Goal: Navigation & Orientation: Locate item on page

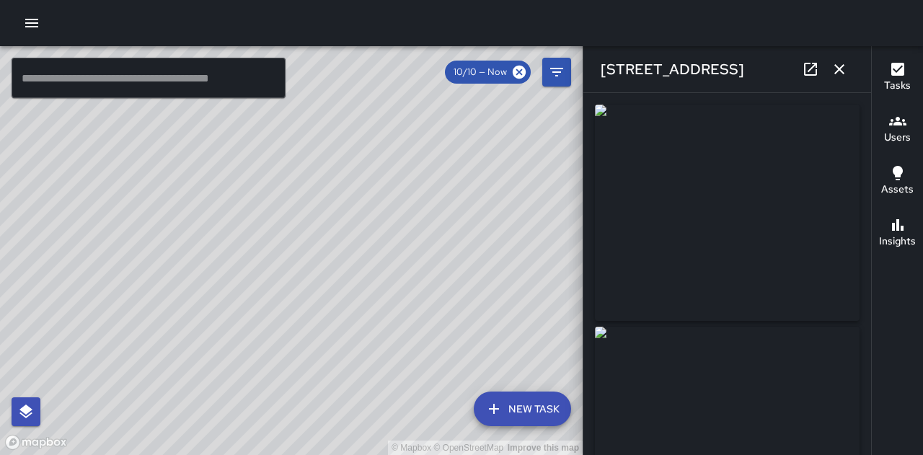
scroll to position [72, 0]
click at [842, 69] on icon "button" at bounding box center [839, 69] width 17 height 17
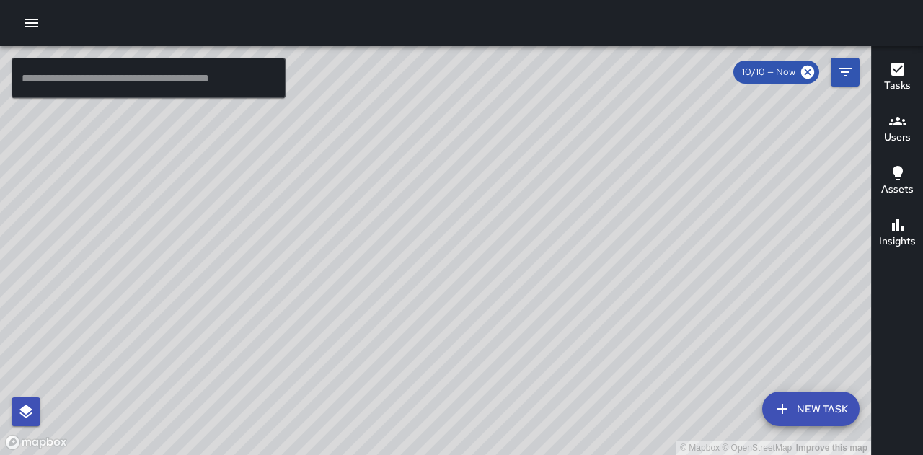
drag, startPoint x: 283, startPoint y: 273, endPoint x: 342, endPoint y: 266, distance: 59.6
click at [278, 273] on div "© Mapbox © OpenStreetMap Improve this map" at bounding box center [435, 250] width 871 height 409
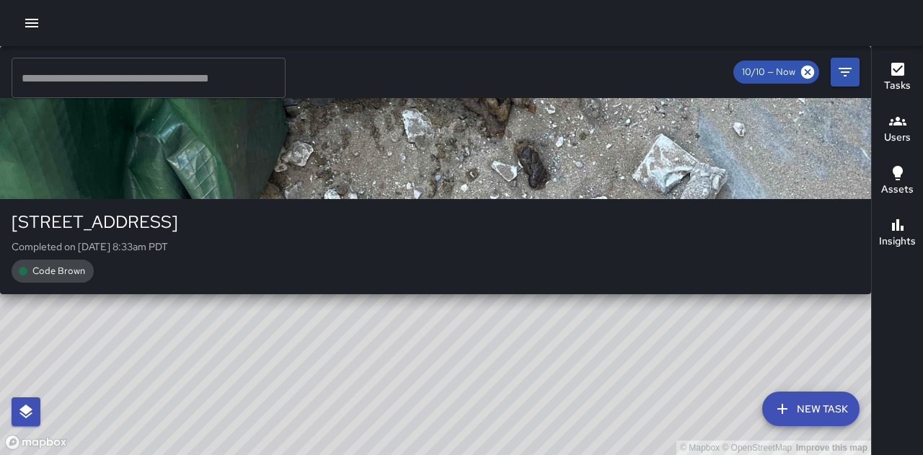
drag, startPoint x: 636, startPoint y: 276, endPoint x: 438, endPoint y: 284, distance: 198.5
click at [438, 284] on div "© Mapbox © OpenStreetMap Improve this map MP [PERSON_NAME] [STREET_ADDRESS] Com…" at bounding box center [435, 250] width 871 height 409
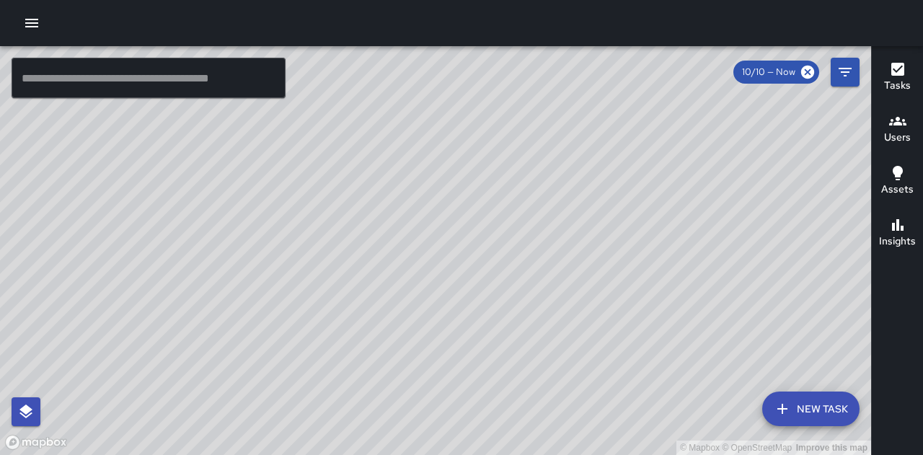
drag, startPoint x: 427, startPoint y: 144, endPoint x: 415, endPoint y: 241, distance: 98.1
click at [415, 241] on div "© Mapbox © OpenStreetMap Improve this map" at bounding box center [435, 250] width 871 height 409
drag, startPoint x: 272, startPoint y: 165, endPoint x: 307, endPoint y: 214, distance: 60.5
click at [306, 214] on div "© Mapbox © OpenStreetMap Improve this map" at bounding box center [435, 250] width 871 height 409
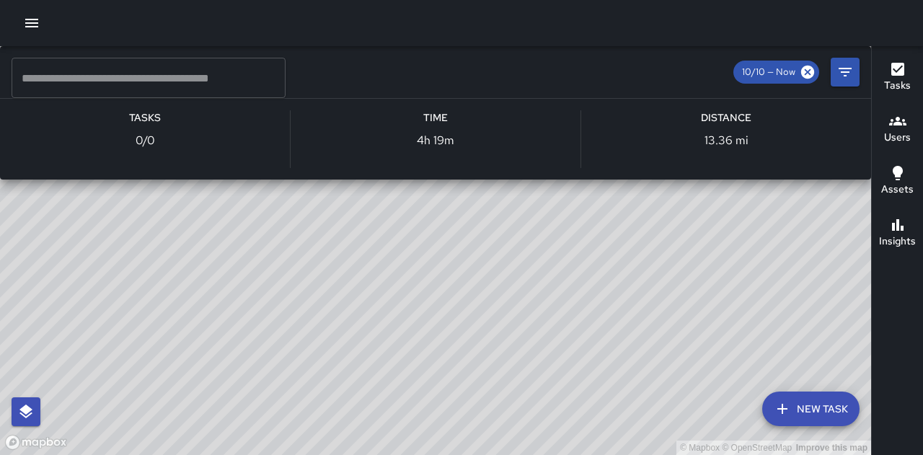
click at [581, 268] on div "© Mapbox © OpenStreetMap Improve this map jB [PERSON_NAME] Supervisor Tasks 0 /…" at bounding box center [435, 250] width 871 height 409
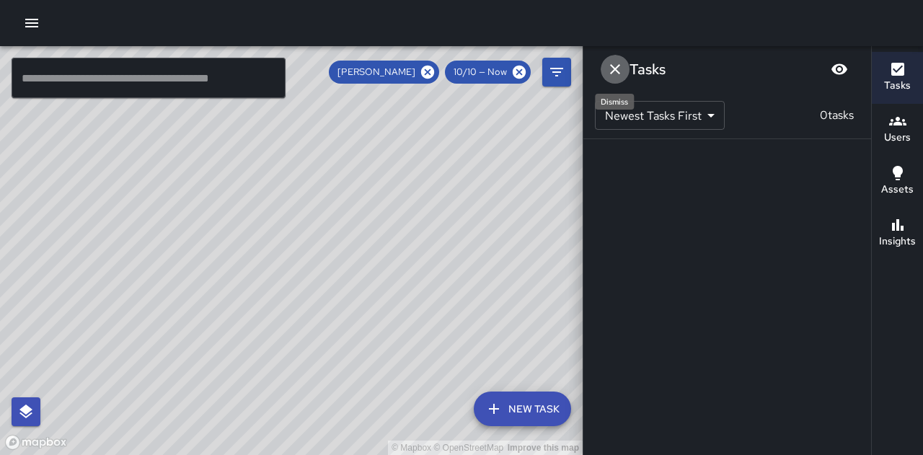
click at [613, 65] on icon "Dismiss" at bounding box center [615, 69] width 17 height 17
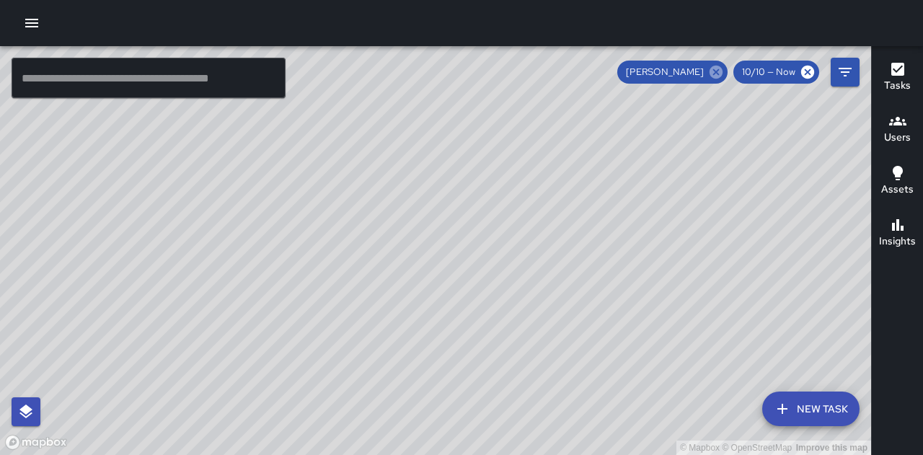
click at [718, 75] on icon at bounding box center [716, 72] width 13 height 13
drag, startPoint x: 501, startPoint y: 361, endPoint x: 440, endPoint y: 248, distance: 128.1
click at [440, 248] on div "© Mapbox © OpenStreetMap Improve this map" at bounding box center [435, 250] width 871 height 409
drag, startPoint x: 554, startPoint y: 303, endPoint x: 548, endPoint y: 245, distance: 58.7
click at [548, 245] on div "© Mapbox © OpenStreetMap Improve this map" at bounding box center [435, 250] width 871 height 409
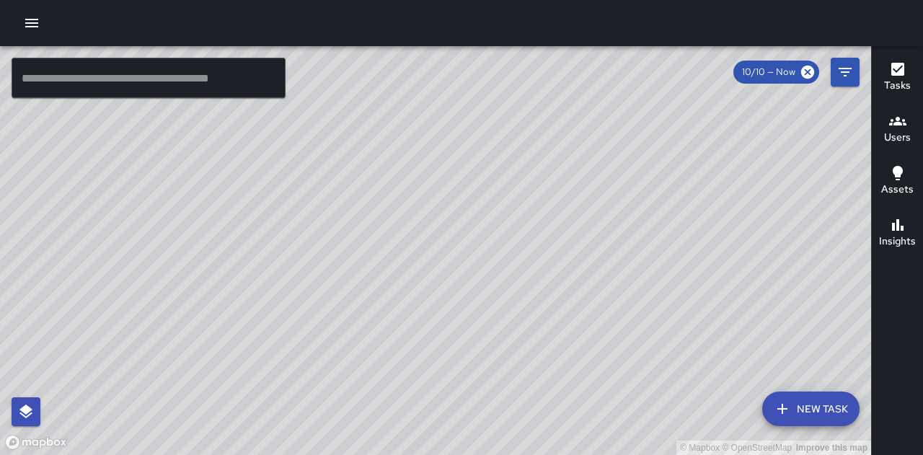
drag, startPoint x: 679, startPoint y: 247, endPoint x: 668, endPoint y: 296, distance: 50.2
click at [668, 296] on div "© Mapbox © OpenStreetMap Improve this map" at bounding box center [435, 250] width 871 height 409
